Goal: Task Accomplishment & Management: Use online tool/utility

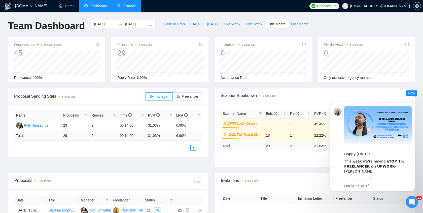
click at [128, 8] on link "Scanner" at bounding box center [126, 6] width 19 height 4
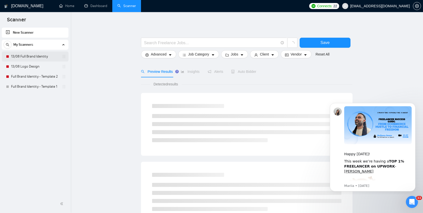
click at [33, 57] on link "13/08 Full Brand Identity" at bounding box center [35, 57] width 48 height 10
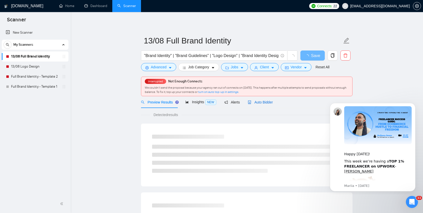
click at [260, 103] on span "Auto Bidder" at bounding box center [260, 102] width 25 height 4
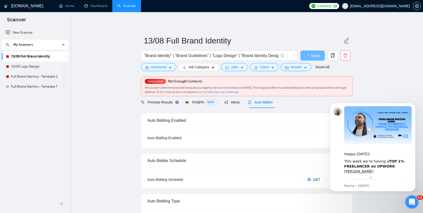
click at [414, 200] on icon "Open Intercom Messenger" at bounding box center [411, 202] width 8 height 8
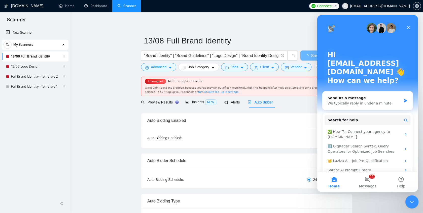
click at [413, 201] on icon "Close Intercom Messenger" at bounding box center [411, 202] width 6 height 6
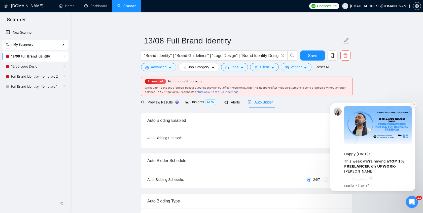
click at [413, 104] on icon "Dismiss notification" at bounding box center [414, 104] width 3 height 3
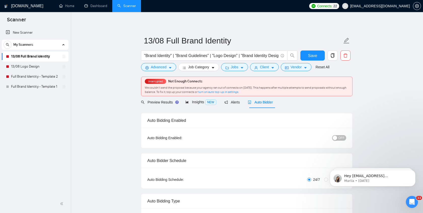
click at [339, 137] on span "OFF" at bounding box center [341, 138] width 6 height 6
click at [314, 54] on span "Save" at bounding box center [312, 56] width 9 height 6
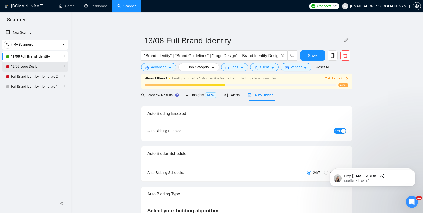
click at [30, 65] on link "13/08 Logo Design" at bounding box center [35, 67] width 48 height 10
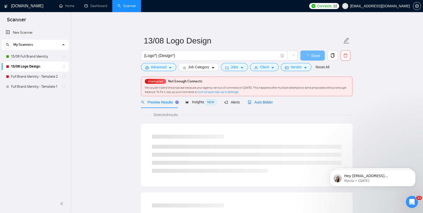
click at [262, 104] on span "Auto Bidder" at bounding box center [260, 102] width 25 height 4
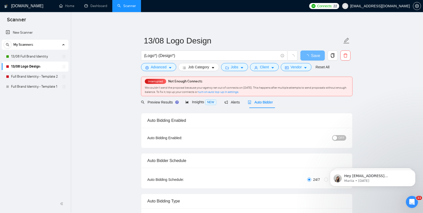
click at [340, 138] on span "OFF" at bounding box center [341, 138] width 6 height 6
click at [315, 54] on span "Save" at bounding box center [312, 56] width 9 height 6
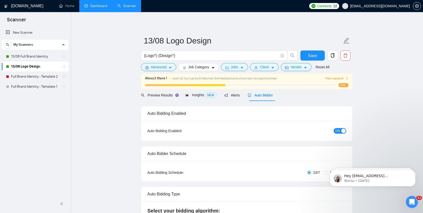
click at [93, 7] on link "Dashboard" at bounding box center [95, 6] width 23 height 4
